Goal: Transaction & Acquisition: Subscribe to service/newsletter

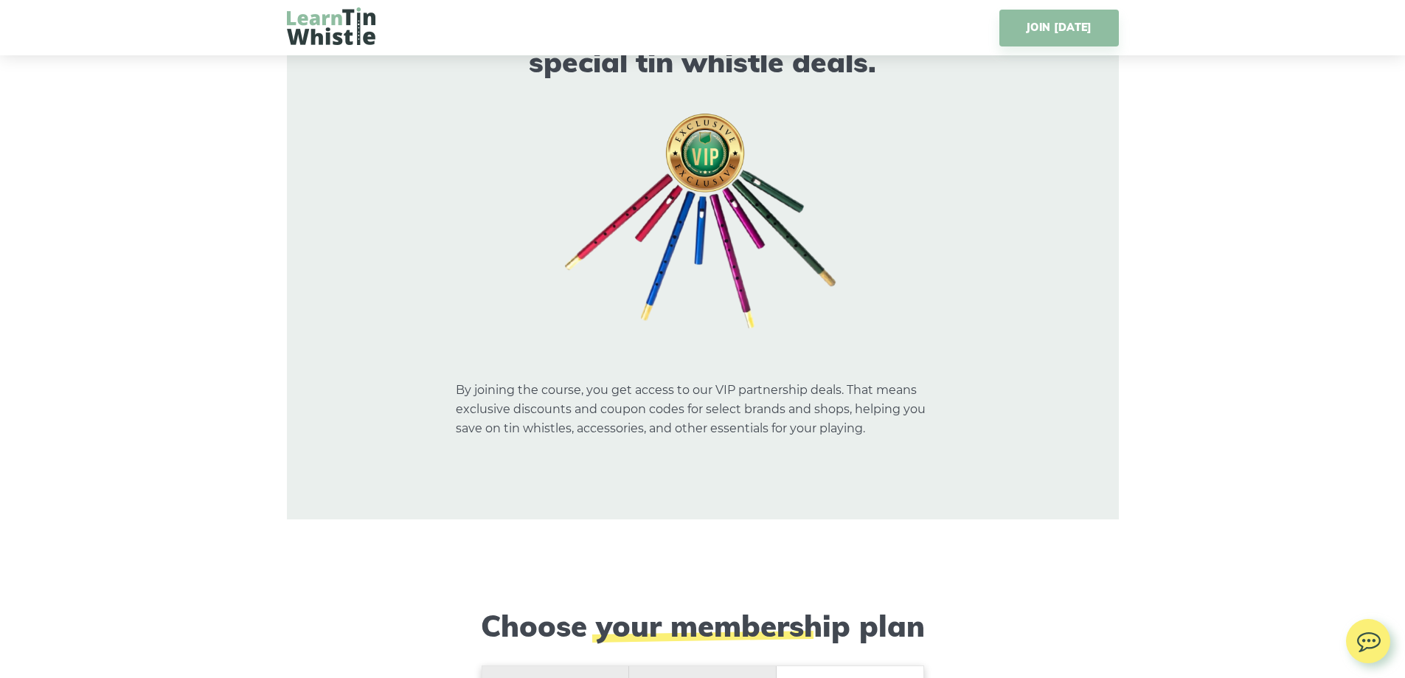
scroll to position [11952, 0]
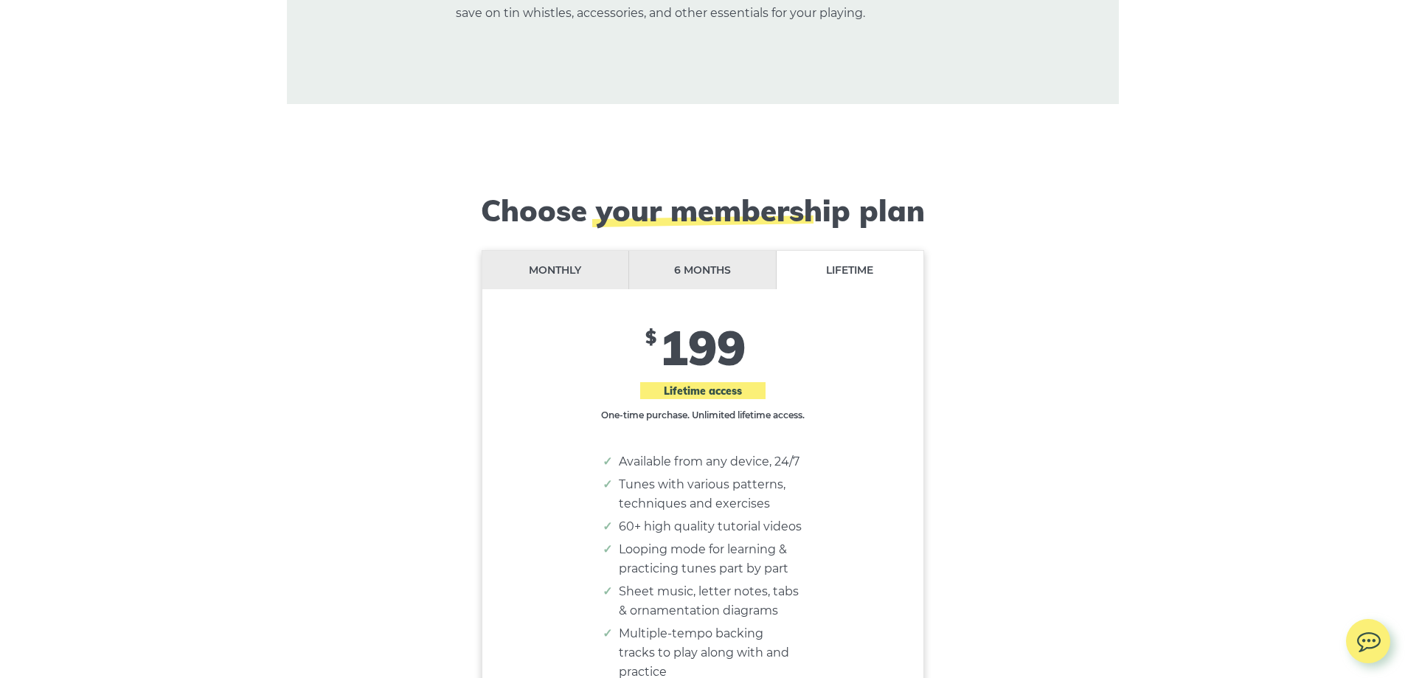
click at [516, 251] on li "Monthly" at bounding box center [557, 270] width 148 height 39
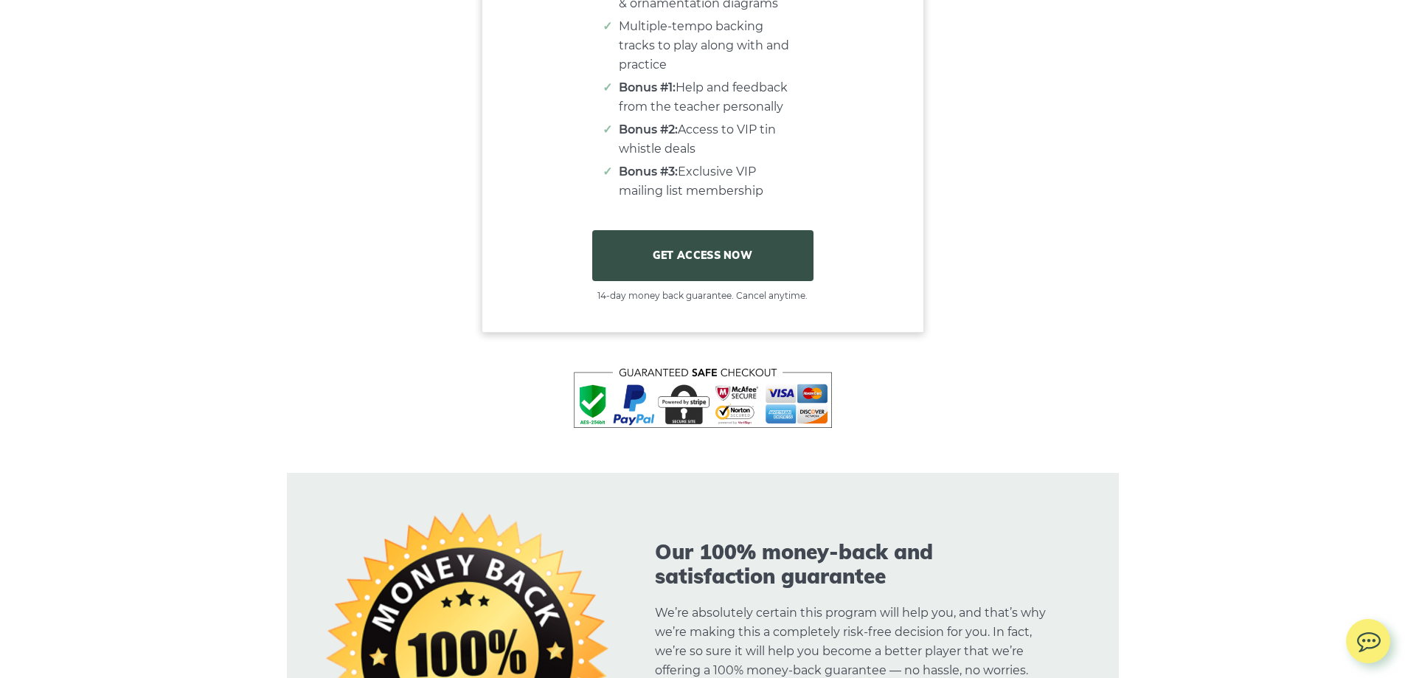
scroll to position [12542, 0]
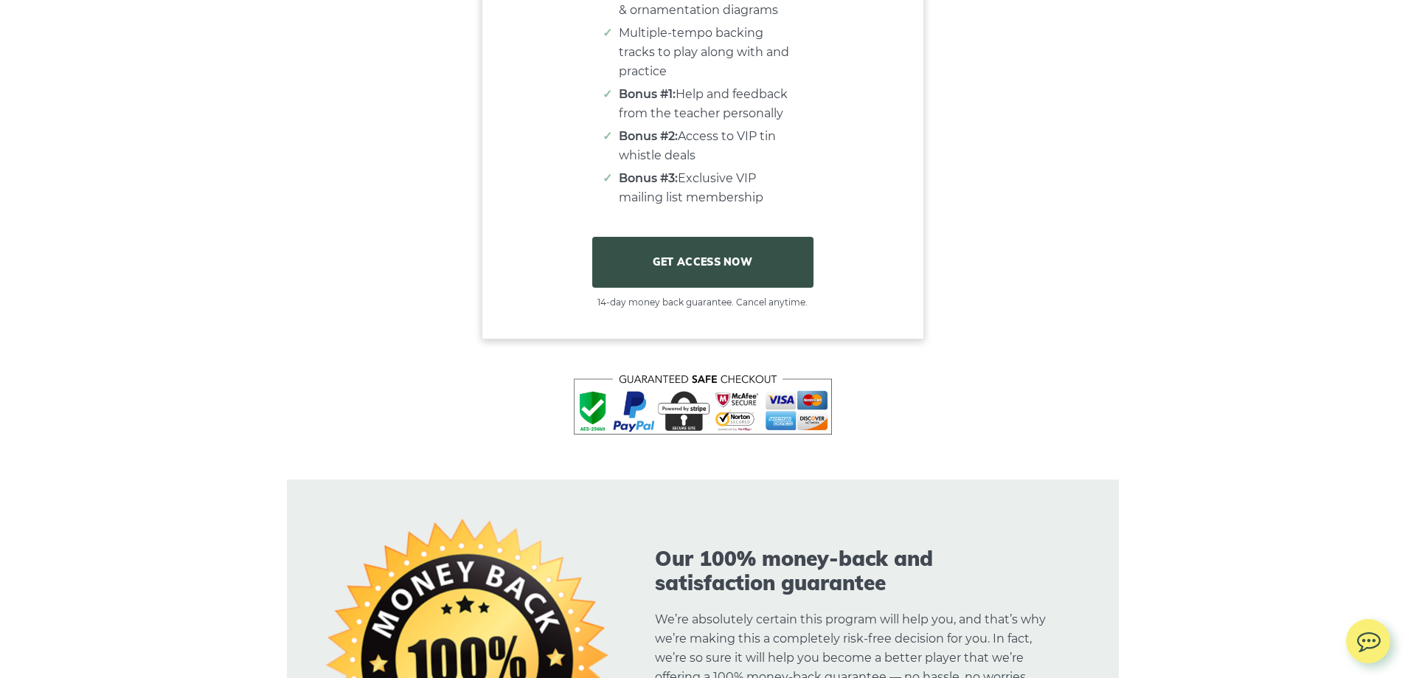
click at [640, 237] on link "GET ACCESS NOW" at bounding box center [702, 262] width 221 height 50
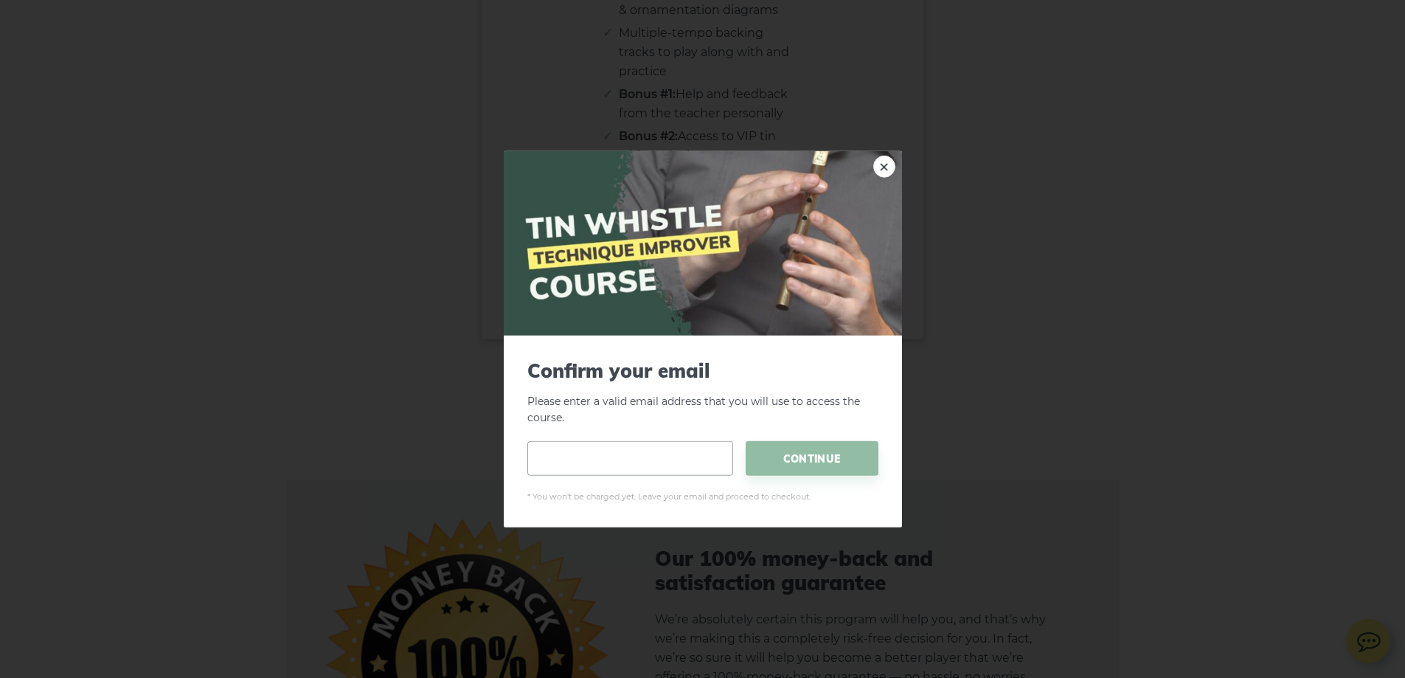
click at [586, 453] on input "email" at bounding box center [631, 458] width 206 height 35
type input "**********"
click at [809, 452] on span "CONTINUE" at bounding box center [812, 458] width 133 height 35
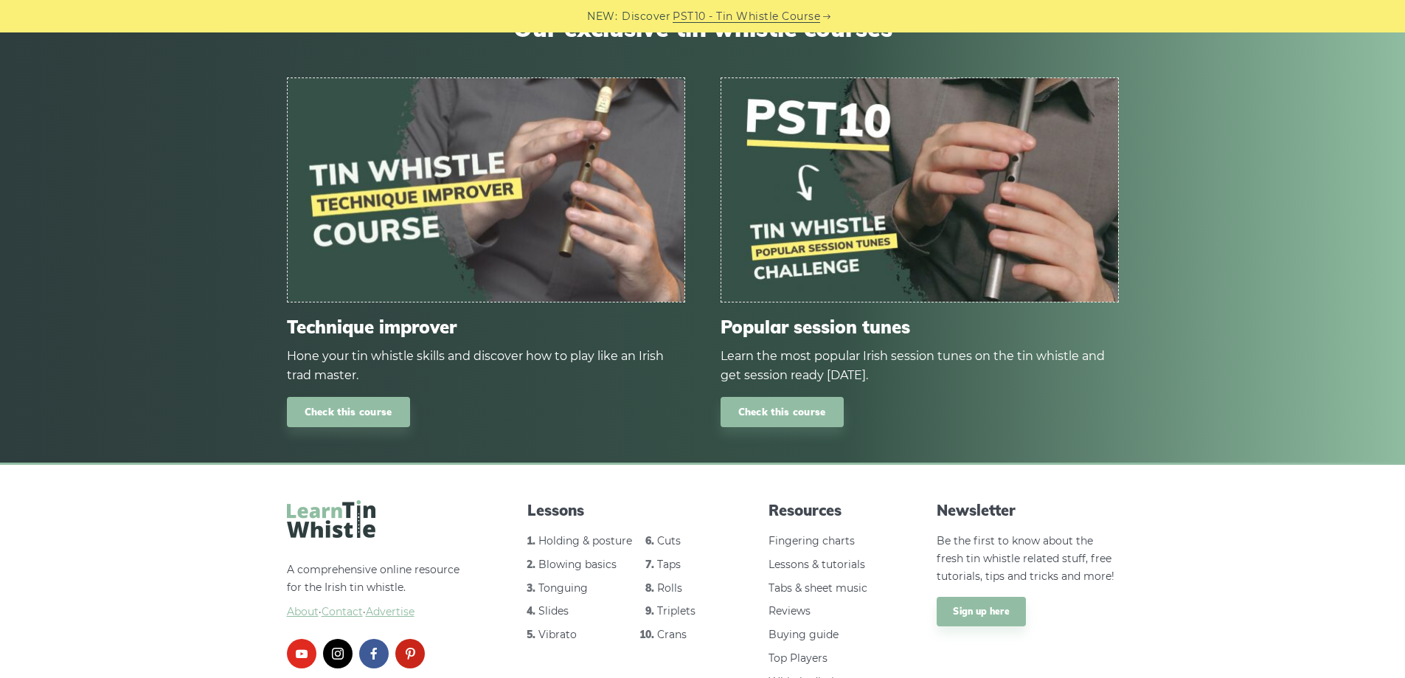
scroll to position [1989, 0]
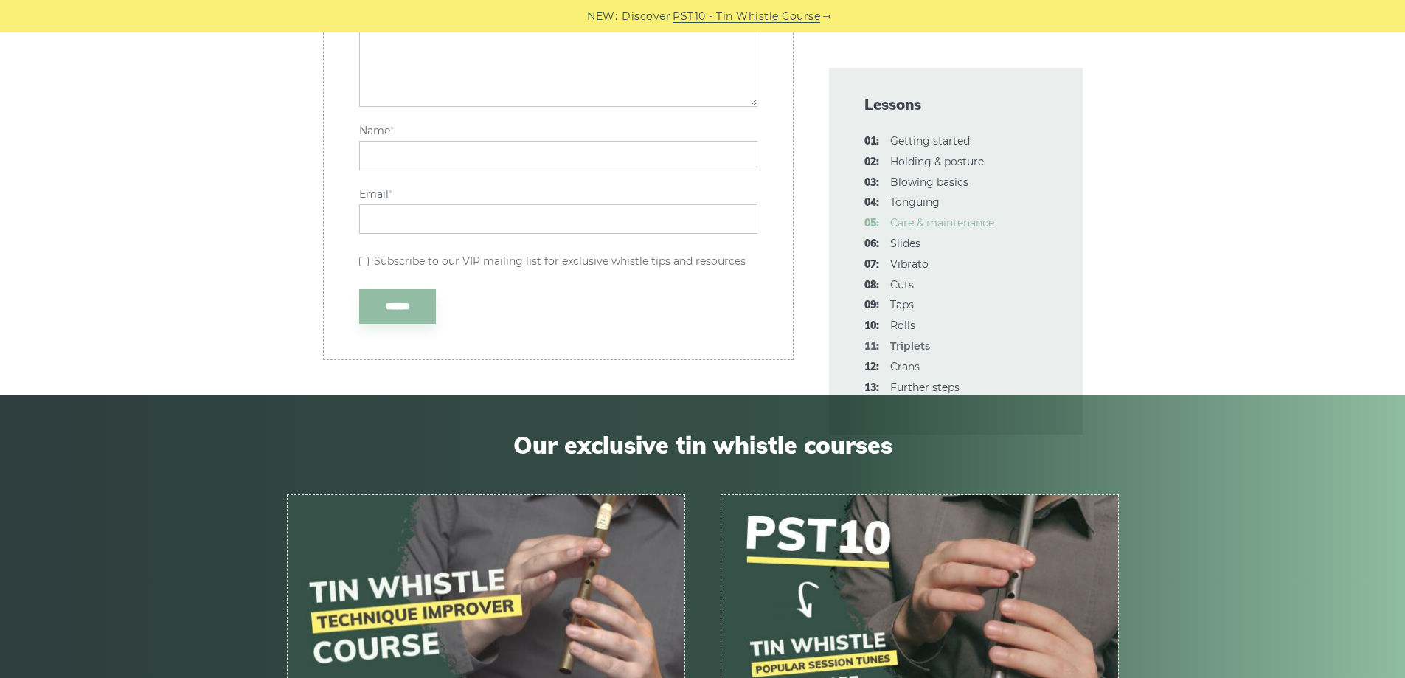
scroll to position [3836, 0]
